Goal: Information Seeking & Learning: Check status

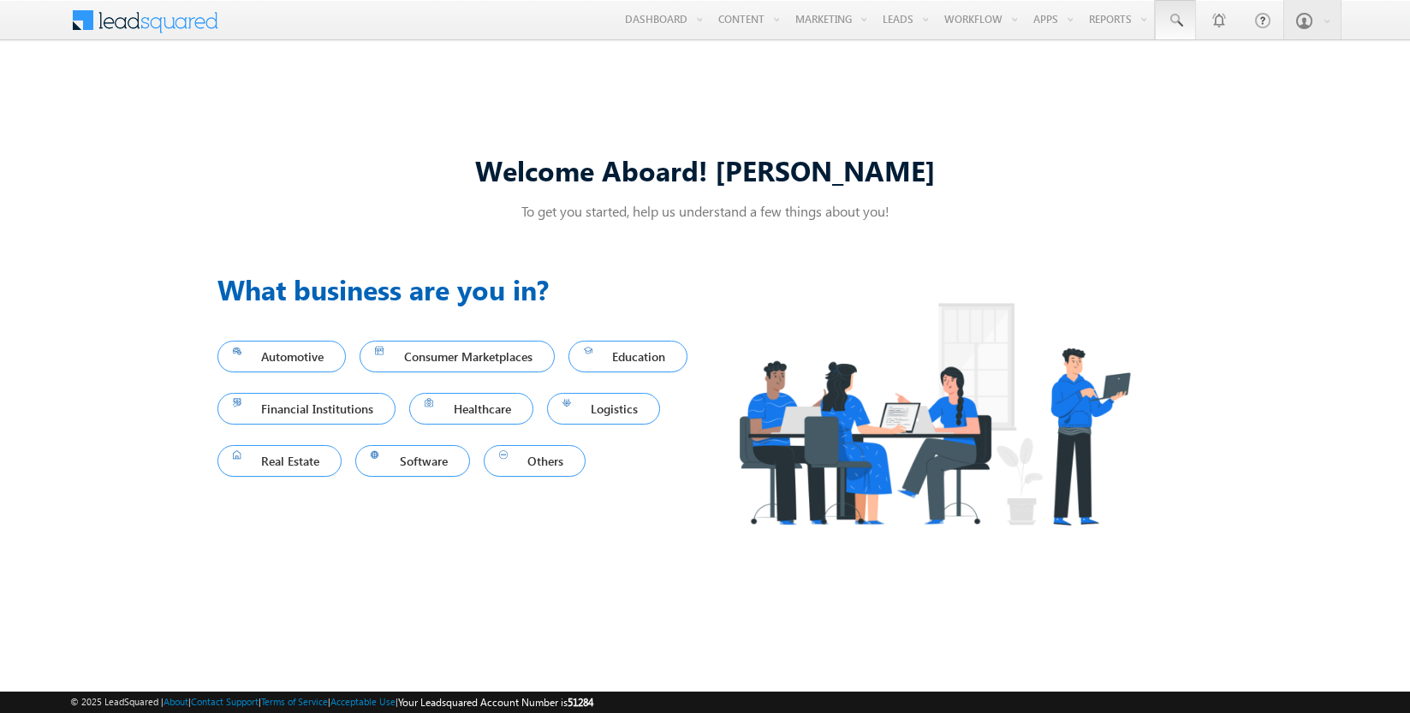
click at [1175, 21] on span at bounding box center [1175, 20] width 17 height 17
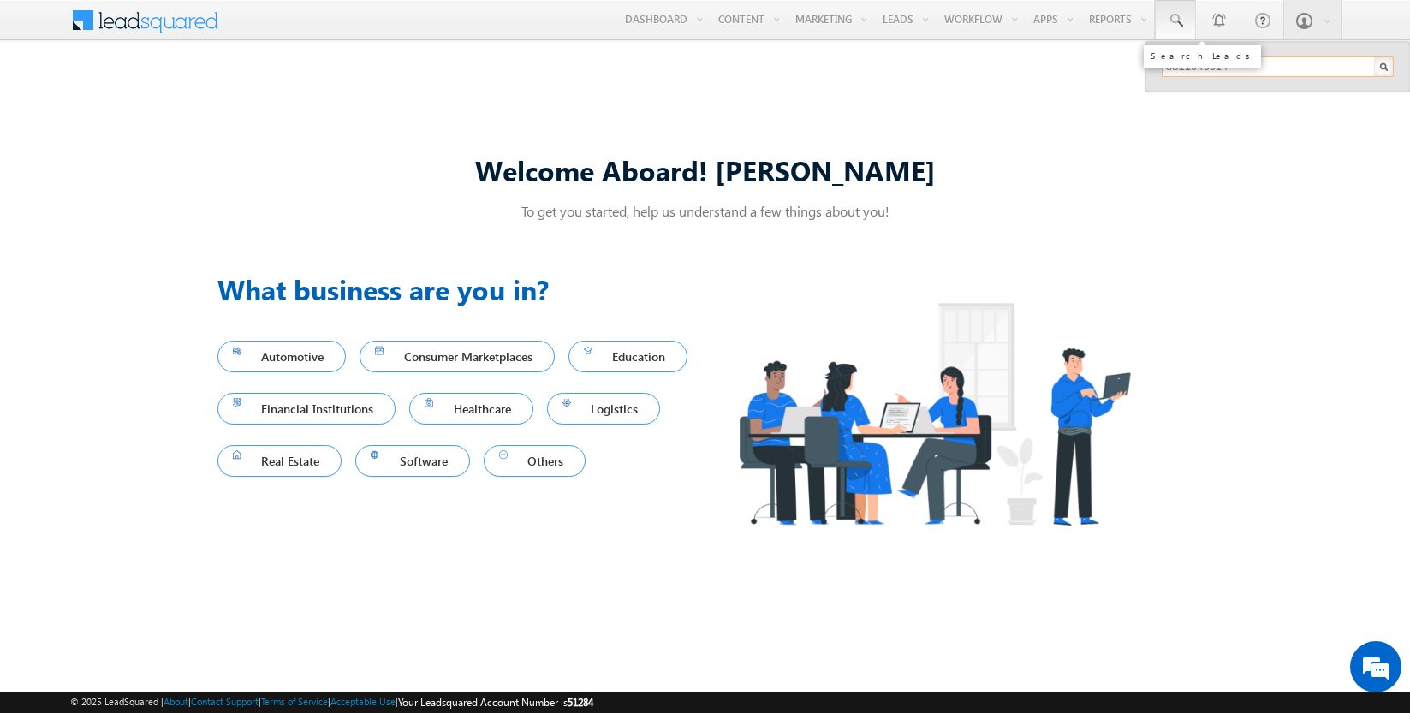
type input "8811946614"
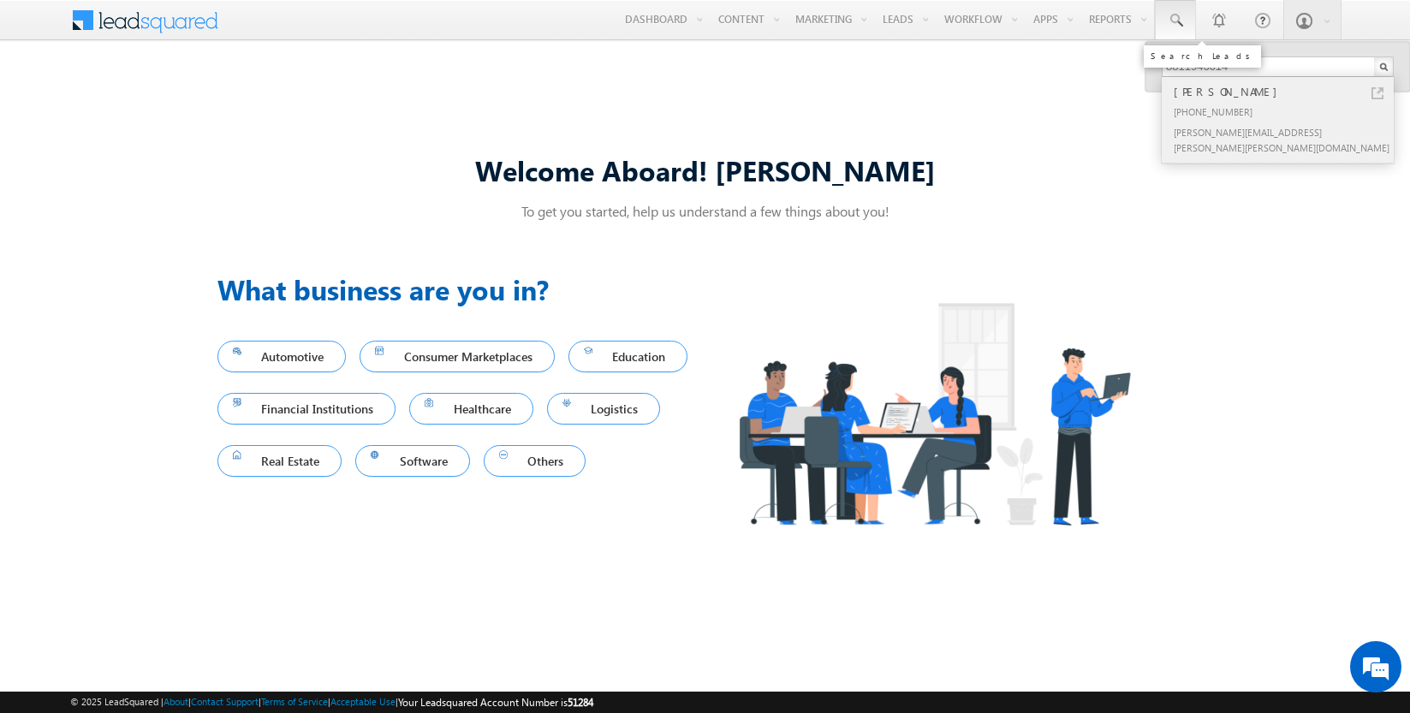
click at [1285, 92] on div "[PERSON_NAME]" at bounding box center [1285, 91] width 229 height 19
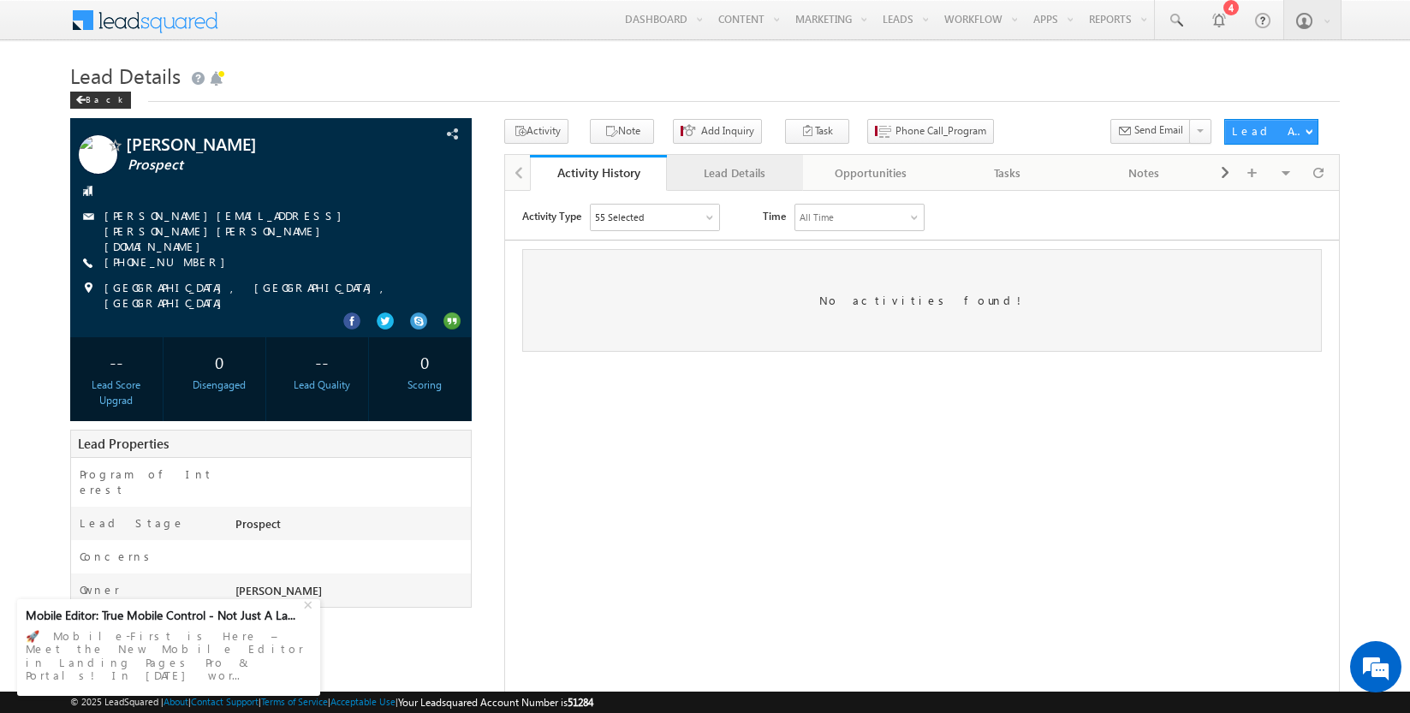
click at [734, 173] on div "Lead Details" at bounding box center [735, 173] width 108 height 21
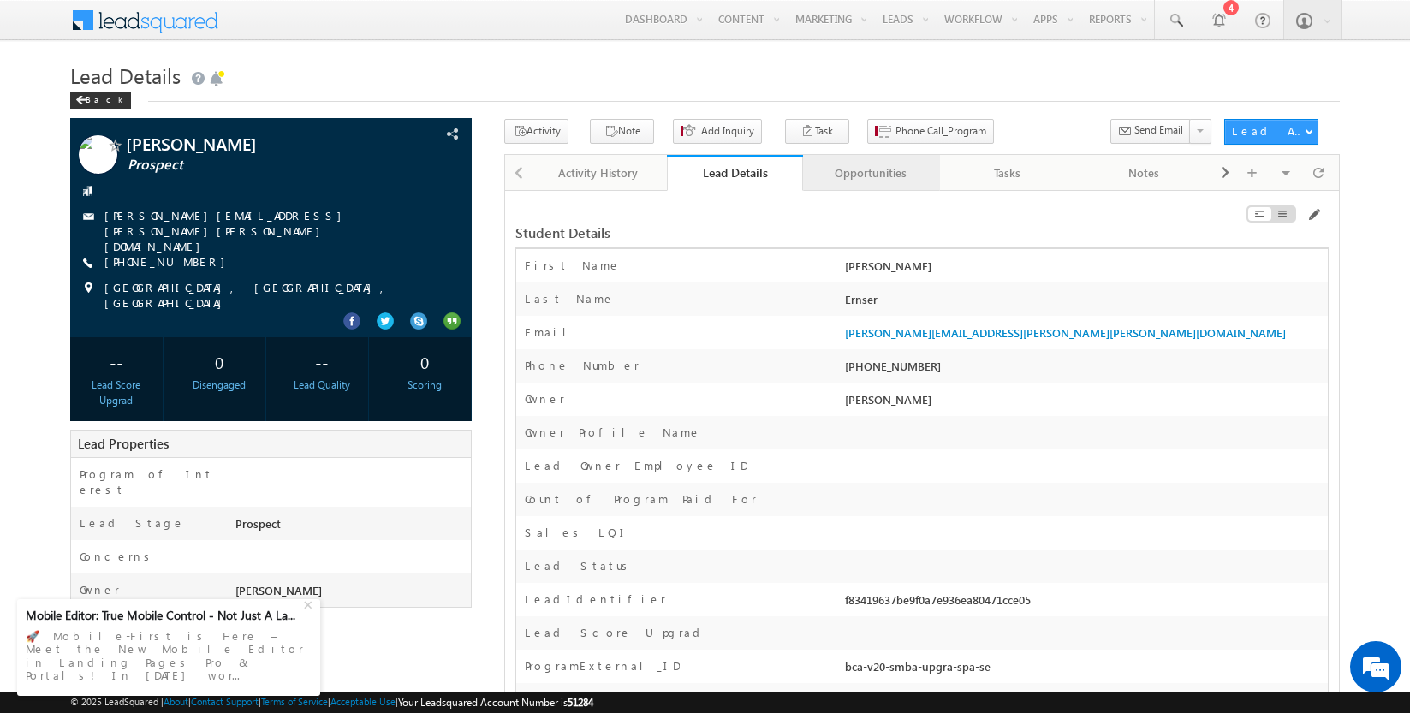
click at [871, 173] on div "Opportunities" at bounding box center [871, 173] width 108 height 21
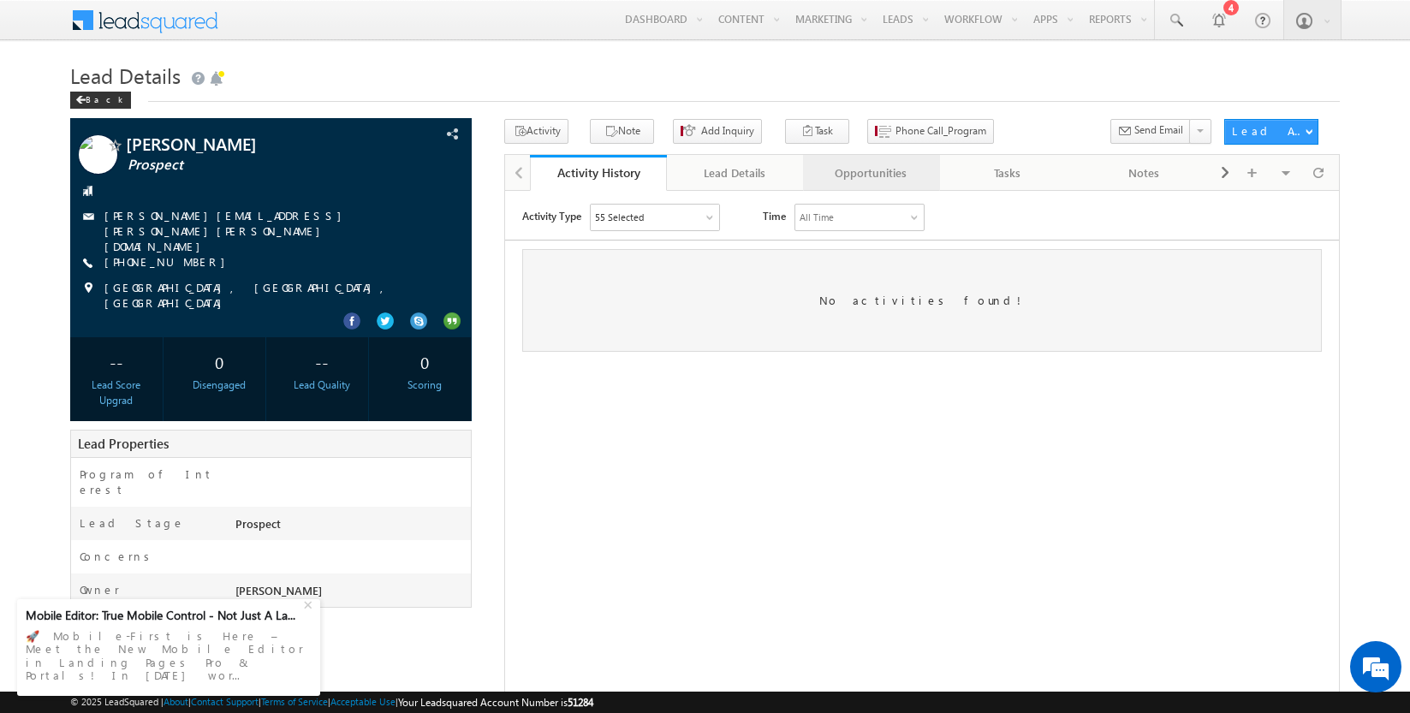
click at [863, 179] on div "Opportunities" at bounding box center [871, 173] width 108 height 21
click at [847, 178] on div "Opportunities" at bounding box center [871, 173] width 108 height 21
